Goal: Task Accomplishment & Management: Use online tool/utility

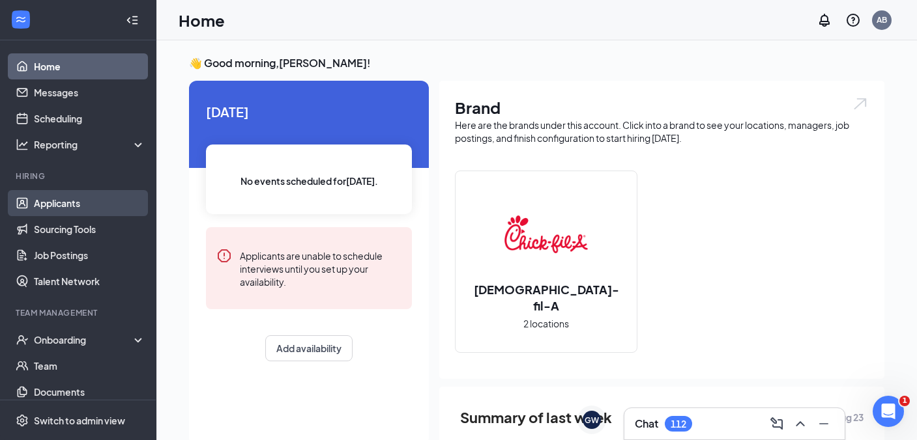
click at [46, 210] on link "Applicants" at bounding box center [89, 203] width 111 height 26
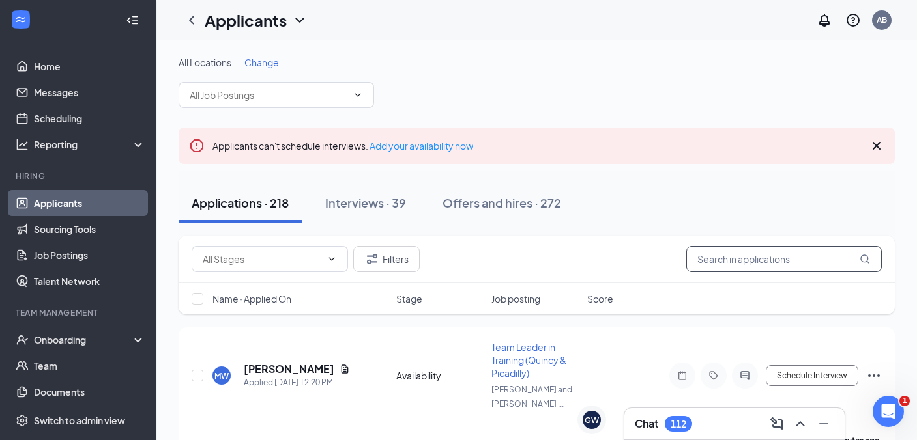
click at [728, 255] on input "text" at bounding box center [783, 259] width 195 height 26
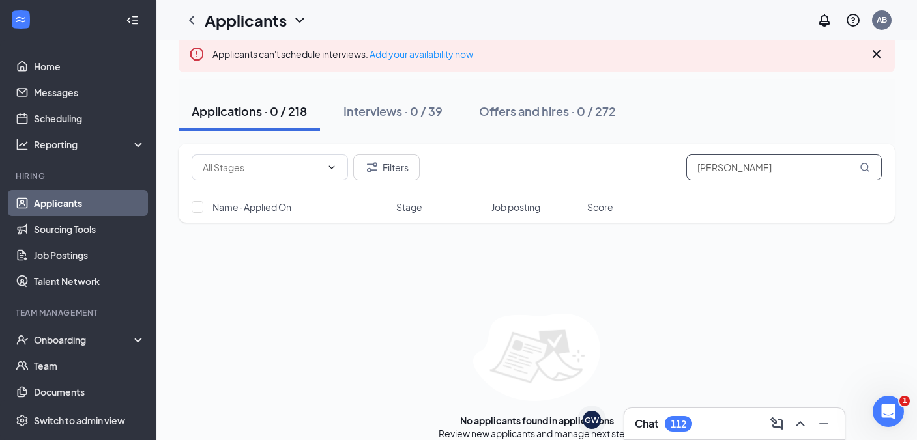
scroll to position [107, 0]
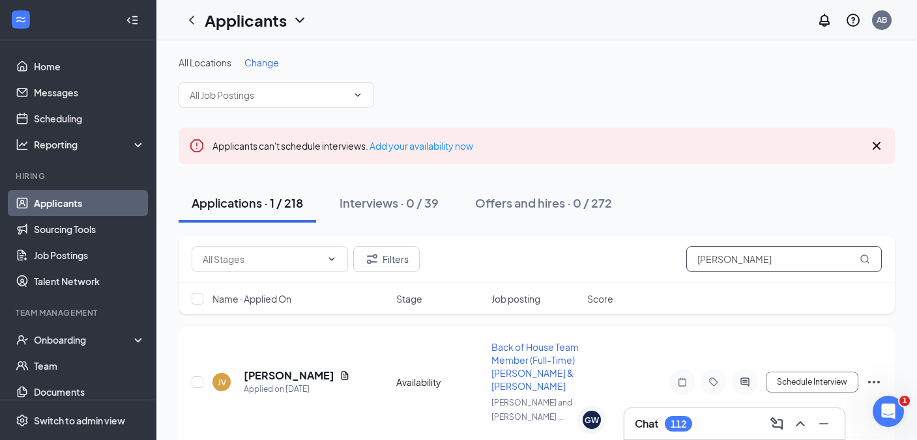
scroll to position [16, 0]
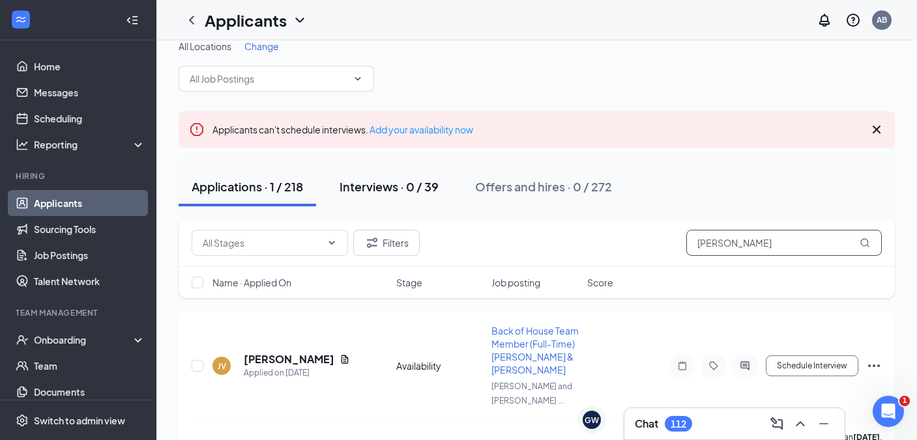
type input "[PERSON_NAME]"
click at [394, 189] on div "Interviews · 0 / 39" at bounding box center [388, 186] width 99 height 16
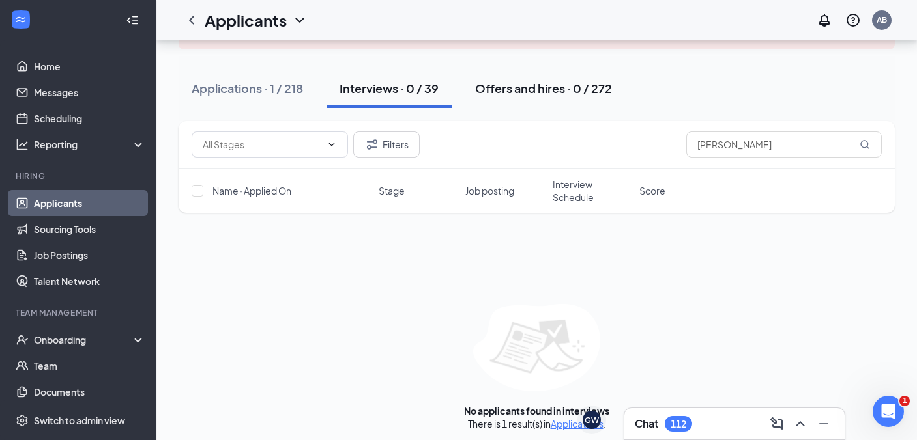
scroll to position [121, 0]
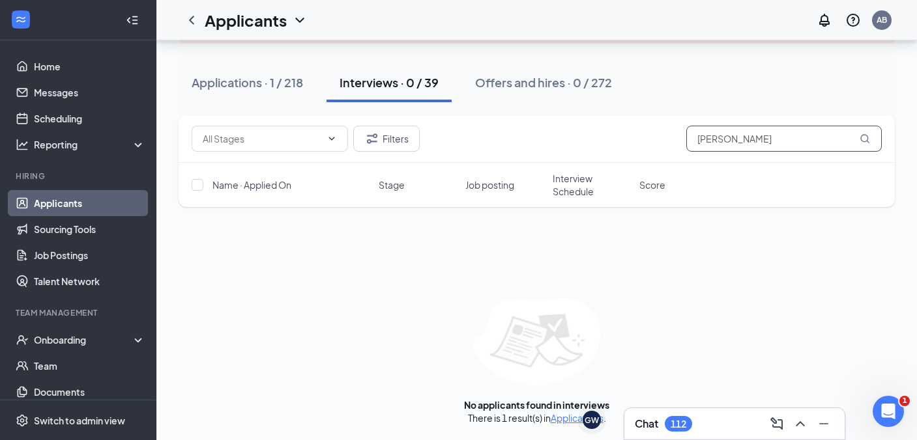
drag, startPoint x: 733, startPoint y: 145, endPoint x: 481, endPoint y: 132, distance: 252.4
click at [481, 132] on div "Filters [PERSON_NAME]" at bounding box center [537, 139] width 690 height 26
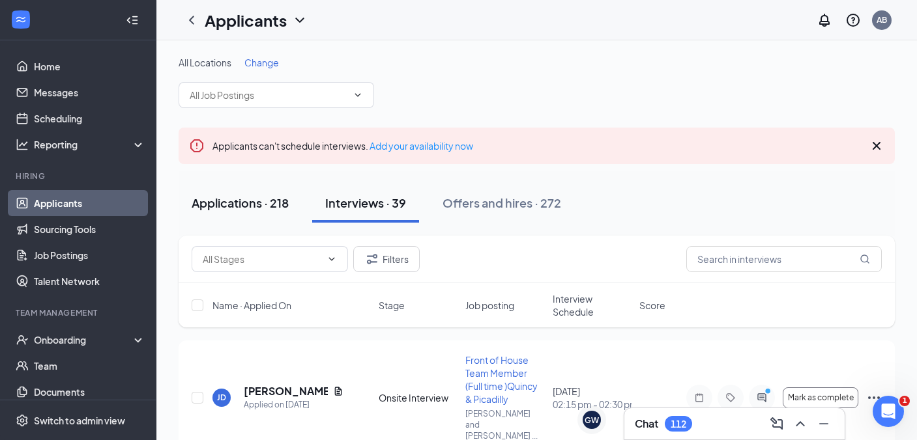
click at [253, 199] on div "Applications · 218" at bounding box center [240, 203] width 97 height 16
